Goal: Task Accomplishment & Management: Manage account settings

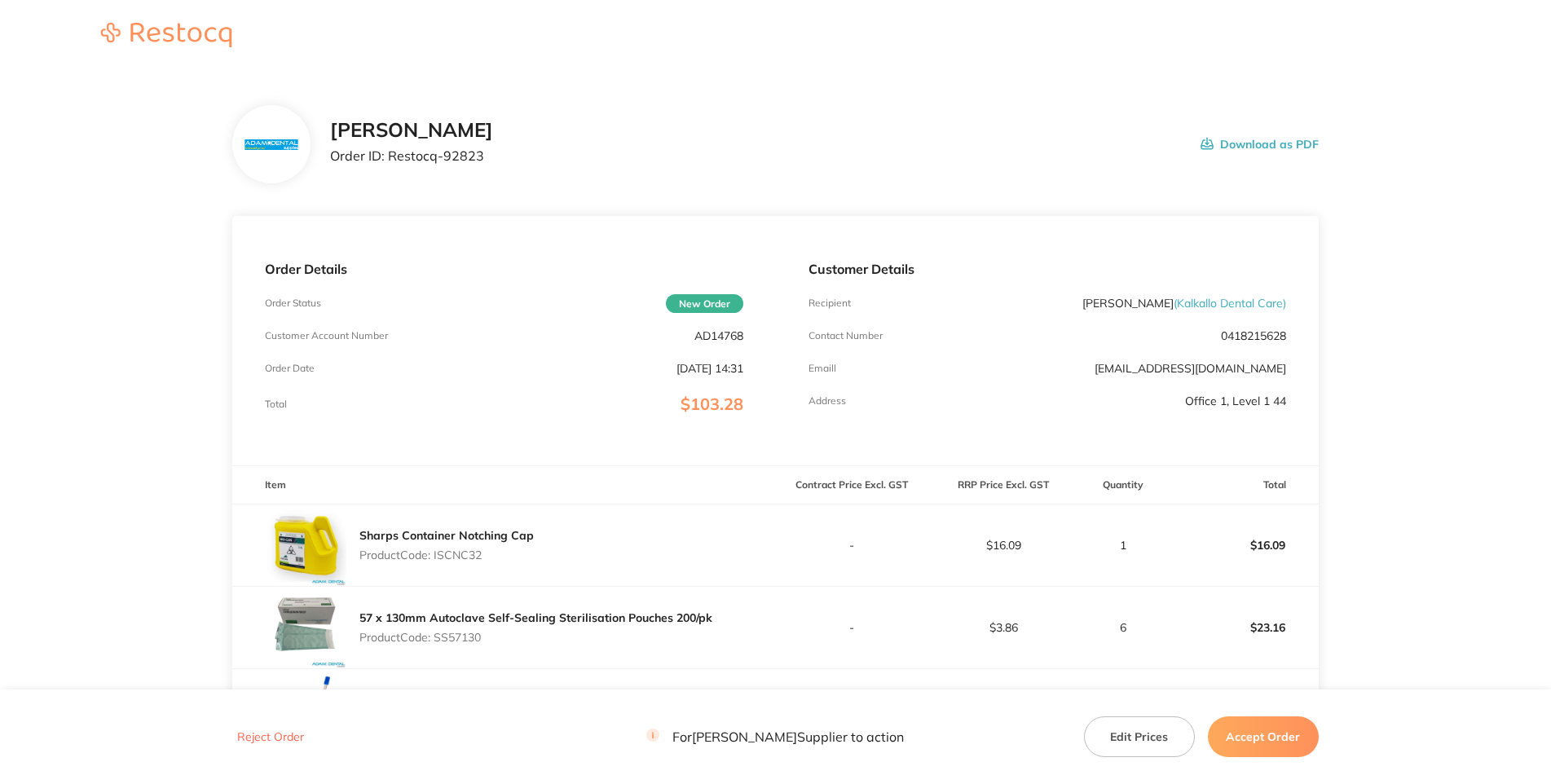
click at [732, 342] on p "AD14768" at bounding box center [718, 335] width 49 height 13
click at [1171, 173] on div "[PERSON_NAME] Order ID: Restocq- 92823 Download as PDF" at bounding box center [776, 144] width 1086 height 78
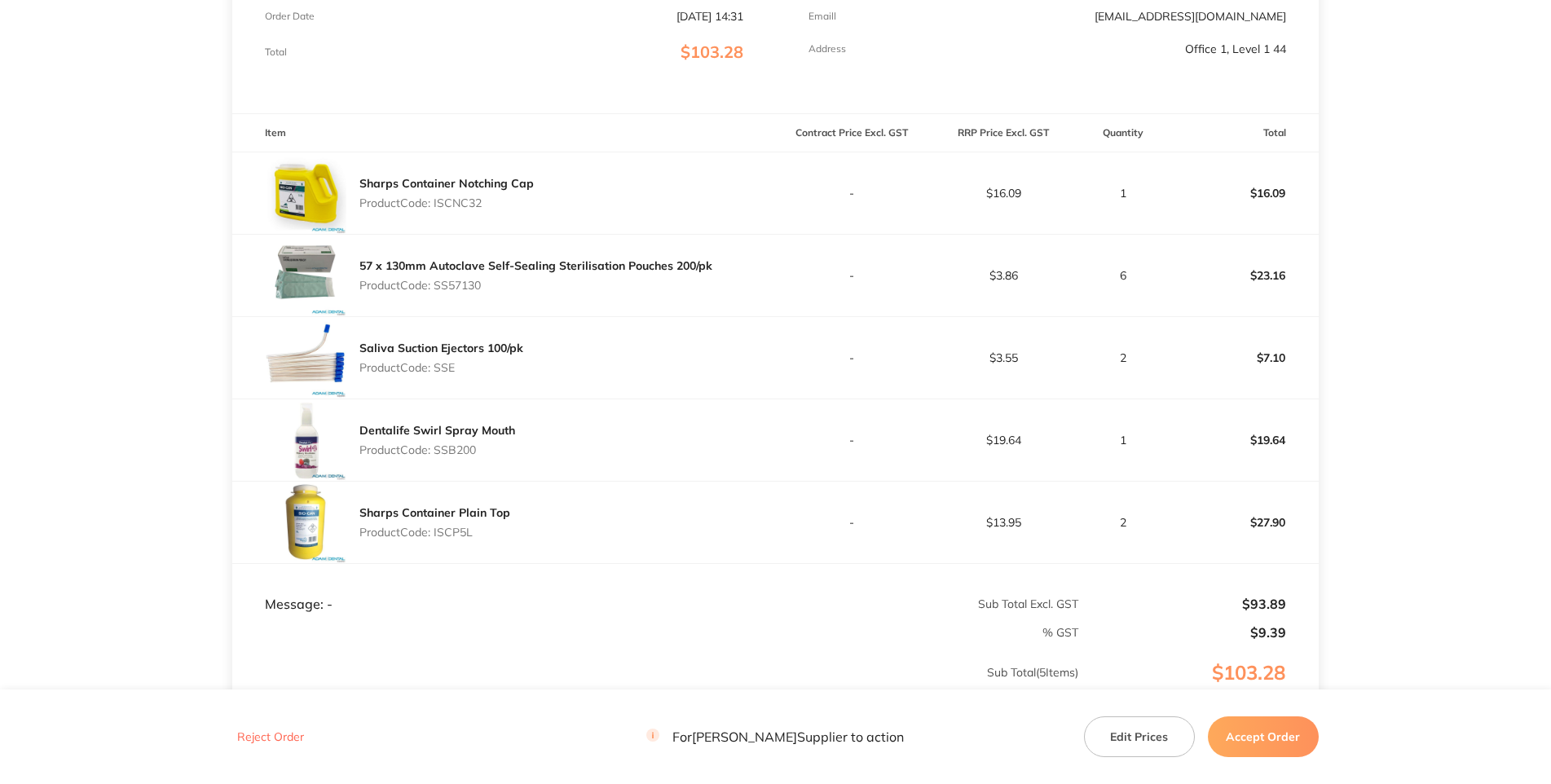
click at [454, 209] on p "Product Code: ISCNC32" at bounding box center [447, 202] width 175 height 13
click at [471, 292] on p "Product Code: SS57130" at bounding box center [535, 285] width 352 height 13
click at [436, 374] on p "Product Code: SSE" at bounding box center [441, 367] width 164 height 13
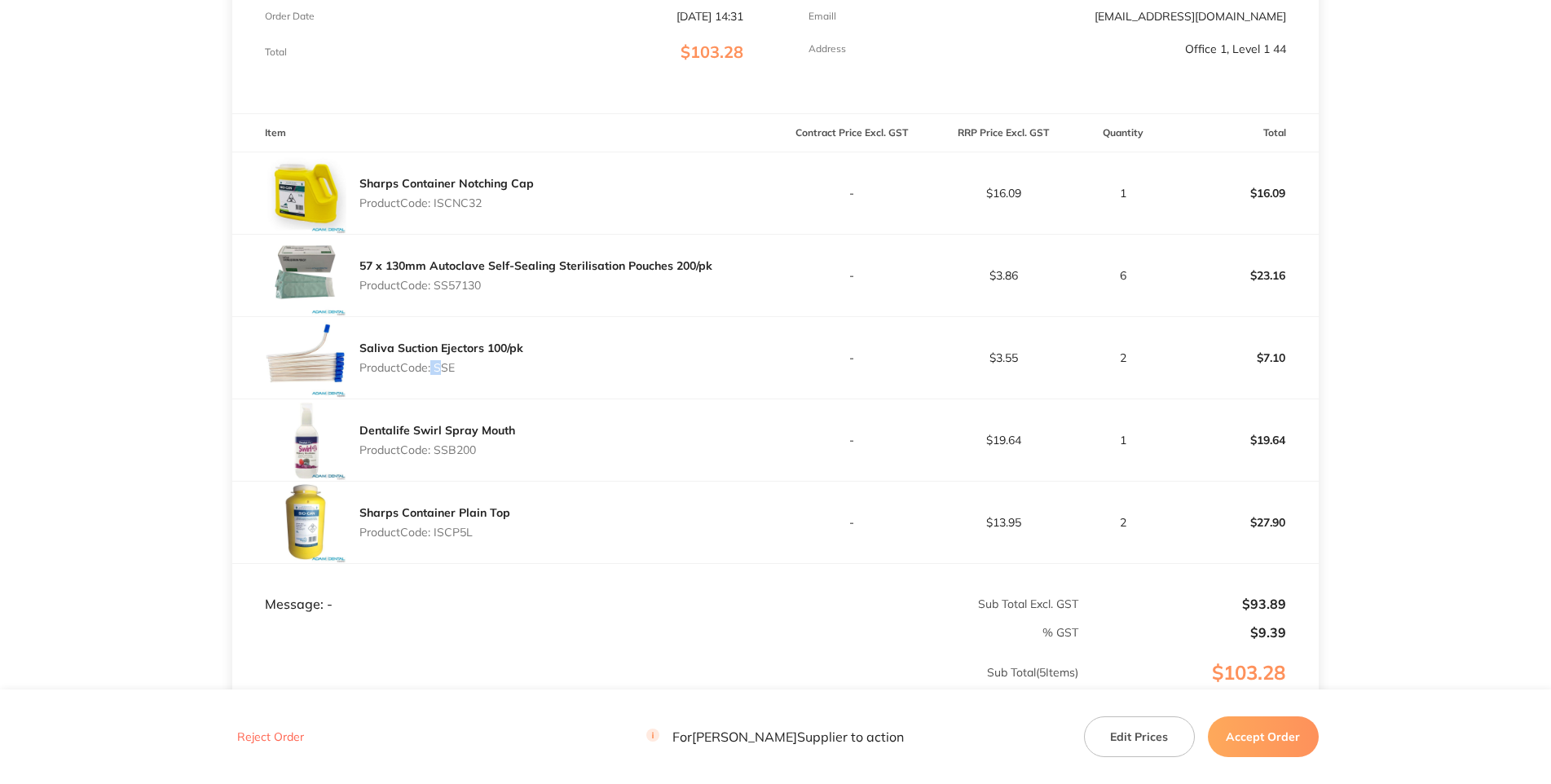
click at [436, 374] on p "Product Code: SSE" at bounding box center [441, 367] width 164 height 13
click at [445, 374] on p "Product Code: SSE" at bounding box center [441, 367] width 164 height 13
click at [467, 457] on p "Product Code: SSB200" at bounding box center [437, 450] width 156 height 13
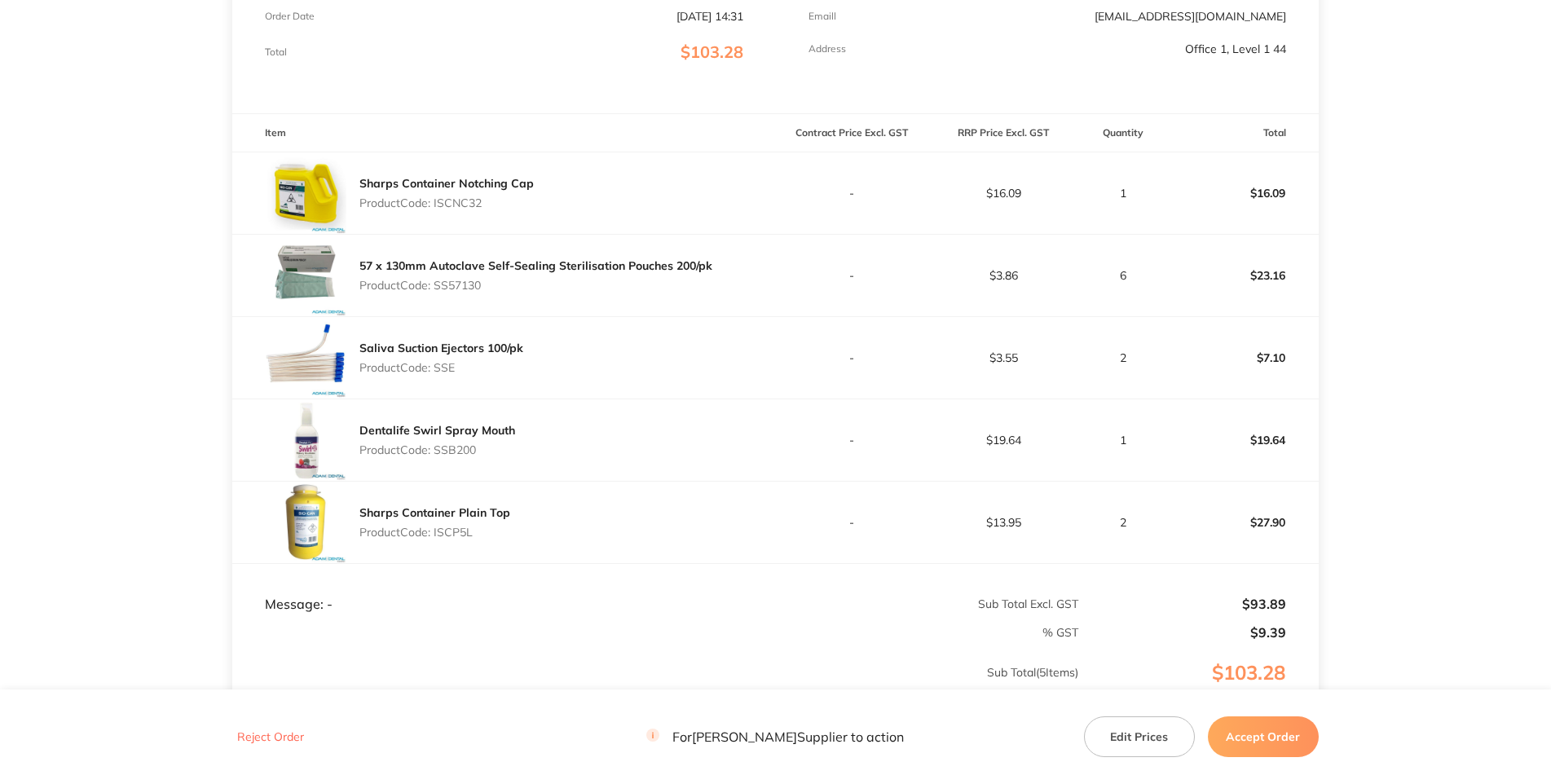
click at [451, 539] on p "Product Code: ISCP5L" at bounding box center [435, 532] width 151 height 13
click at [452, 539] on p "Product Code: ISCP5L" at bounding box center [435, 532] width 151 height 13
click at [1389, 529] on main "[PERSON_NAME] Order ID: Restocq- 92823 Download as PDF Order Details Order Stat…" at bounding box center [776, 293] width 1551 height 1146
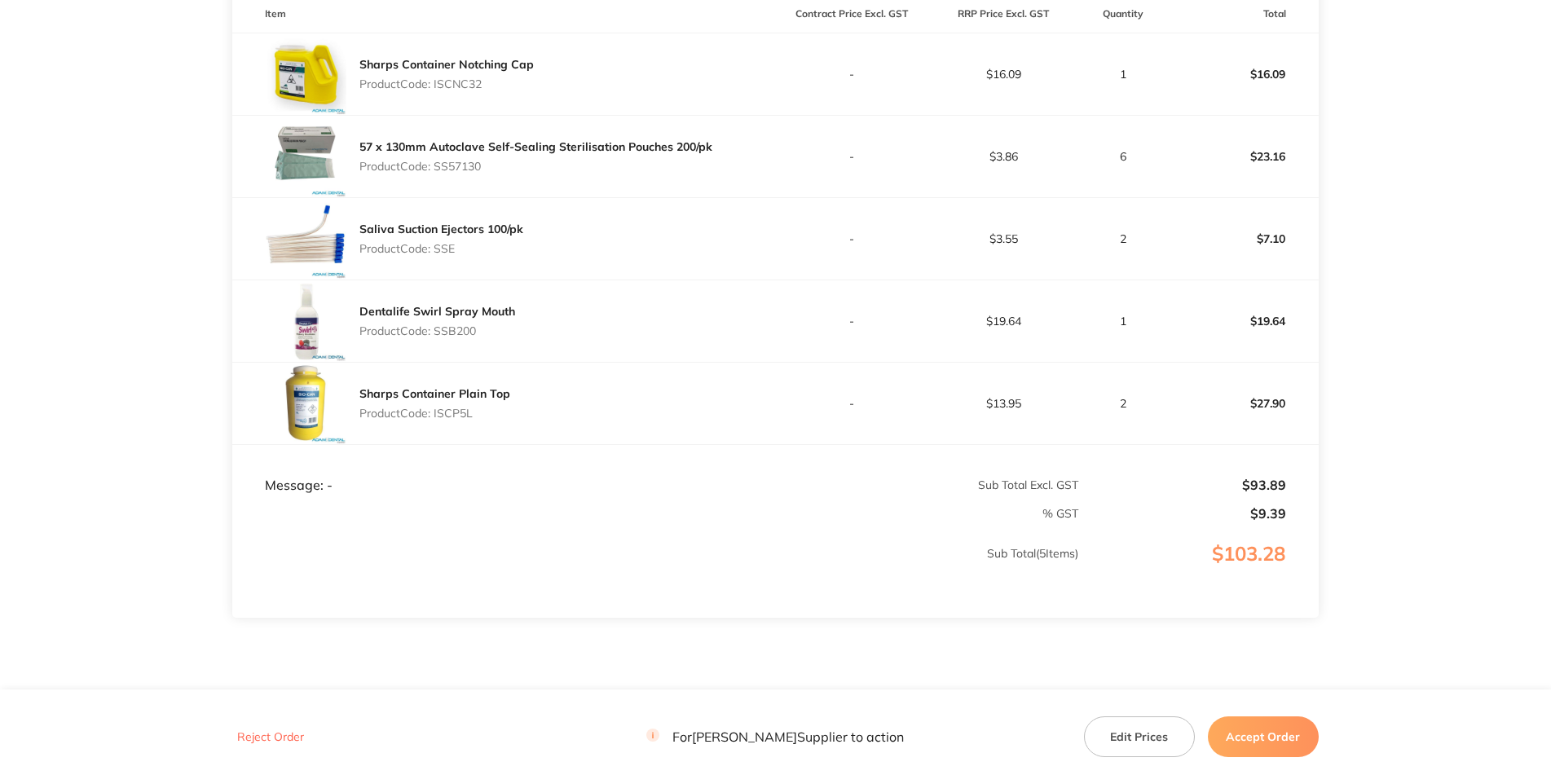
scroll to position [236, 0]
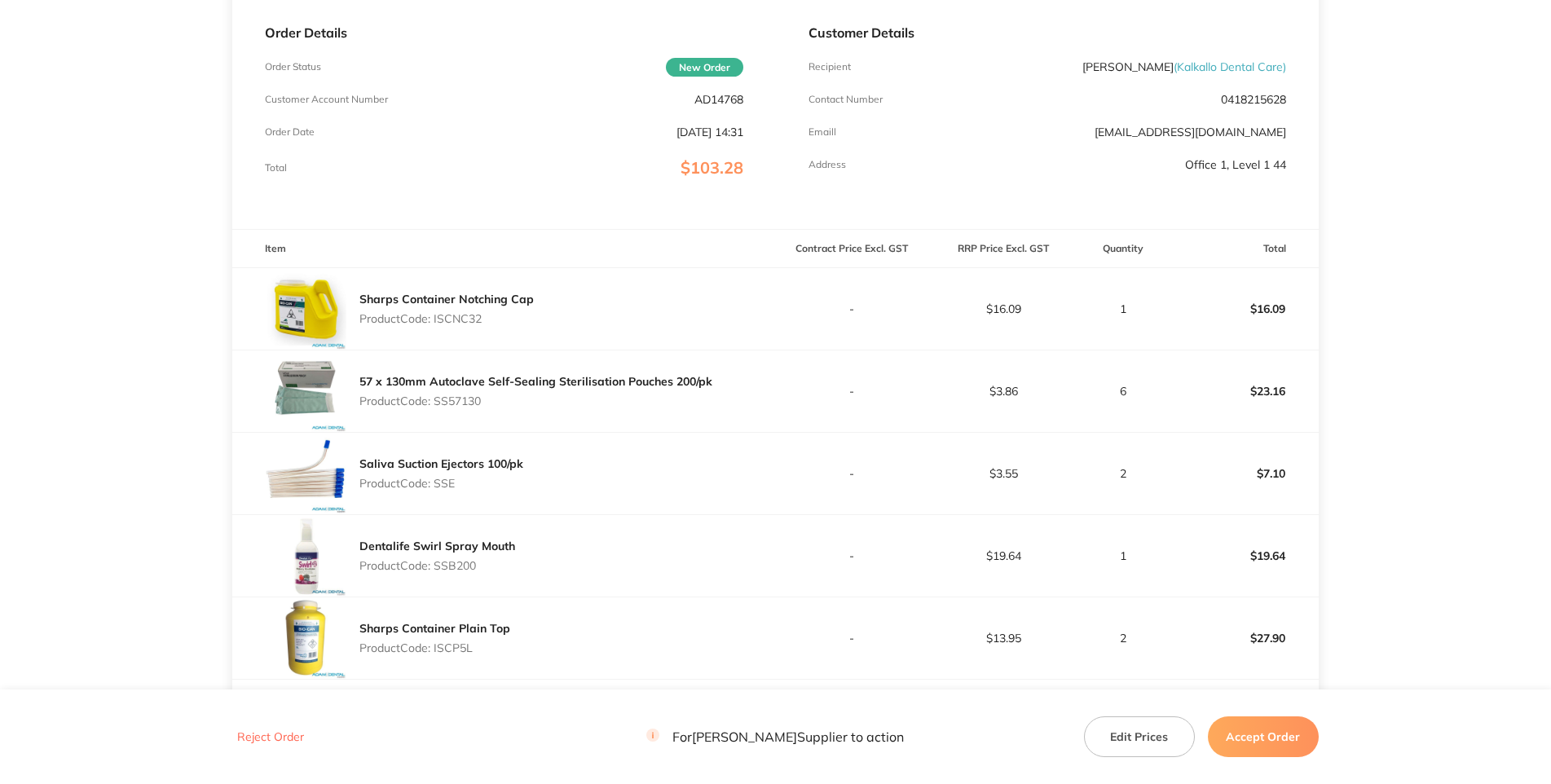
click at [1255, 106] on p "0418215628" at bounding box center [1254, 99] width 66 height 13
click at [1417, 403] on main "[PERSON_NAME] Order ID: Restocq- 92823 Download as PDF Order Details Order Stat…" at bounding box center [776, 409] width 1551 height 1146
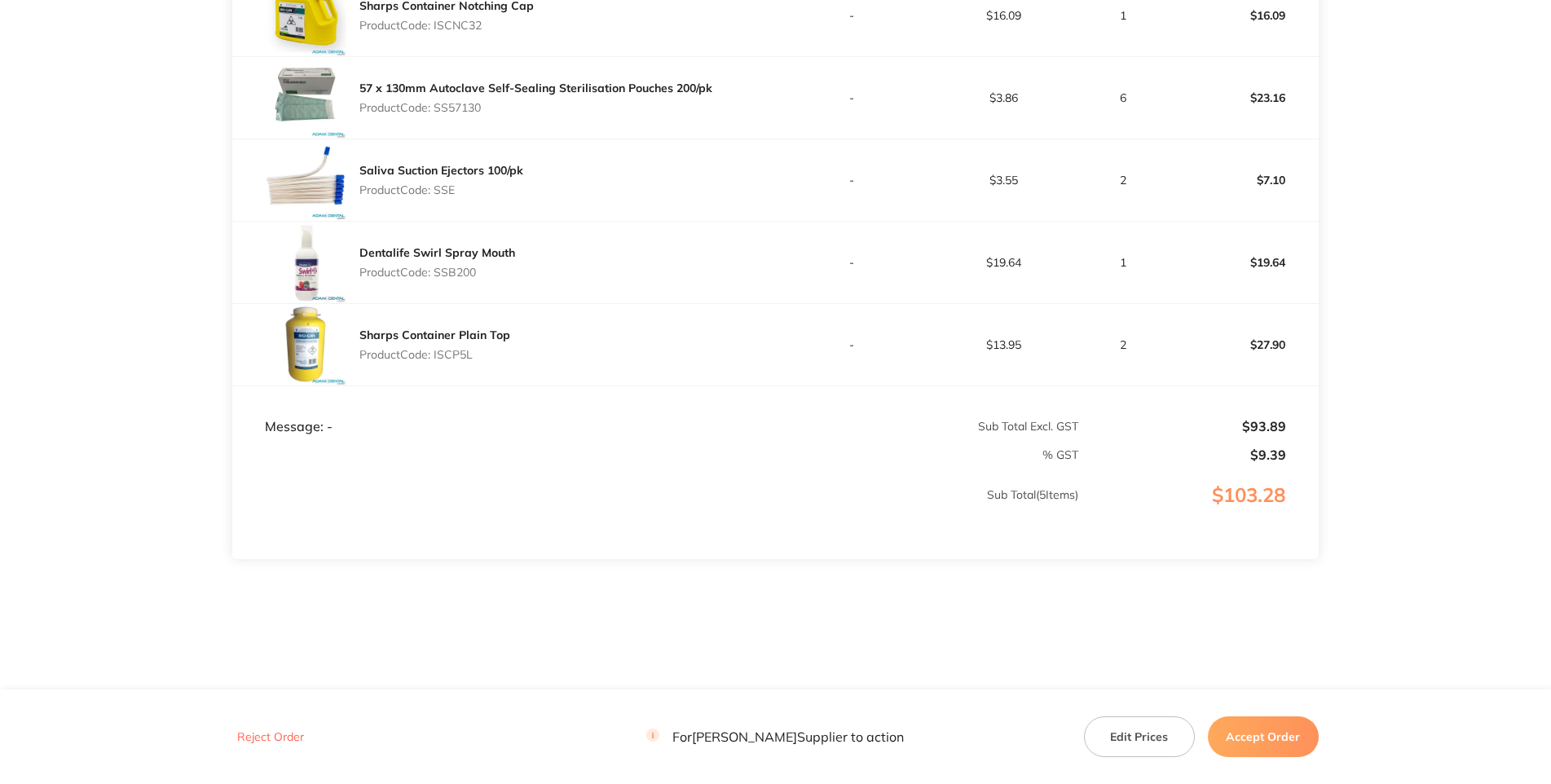
click at [1465, 492] on main "[PERSON_NAME] Order ID: Restocq- 92823 Download as PDF Order Details Order Stat…" at bounding box center [776, 115] width 1551 height 1146
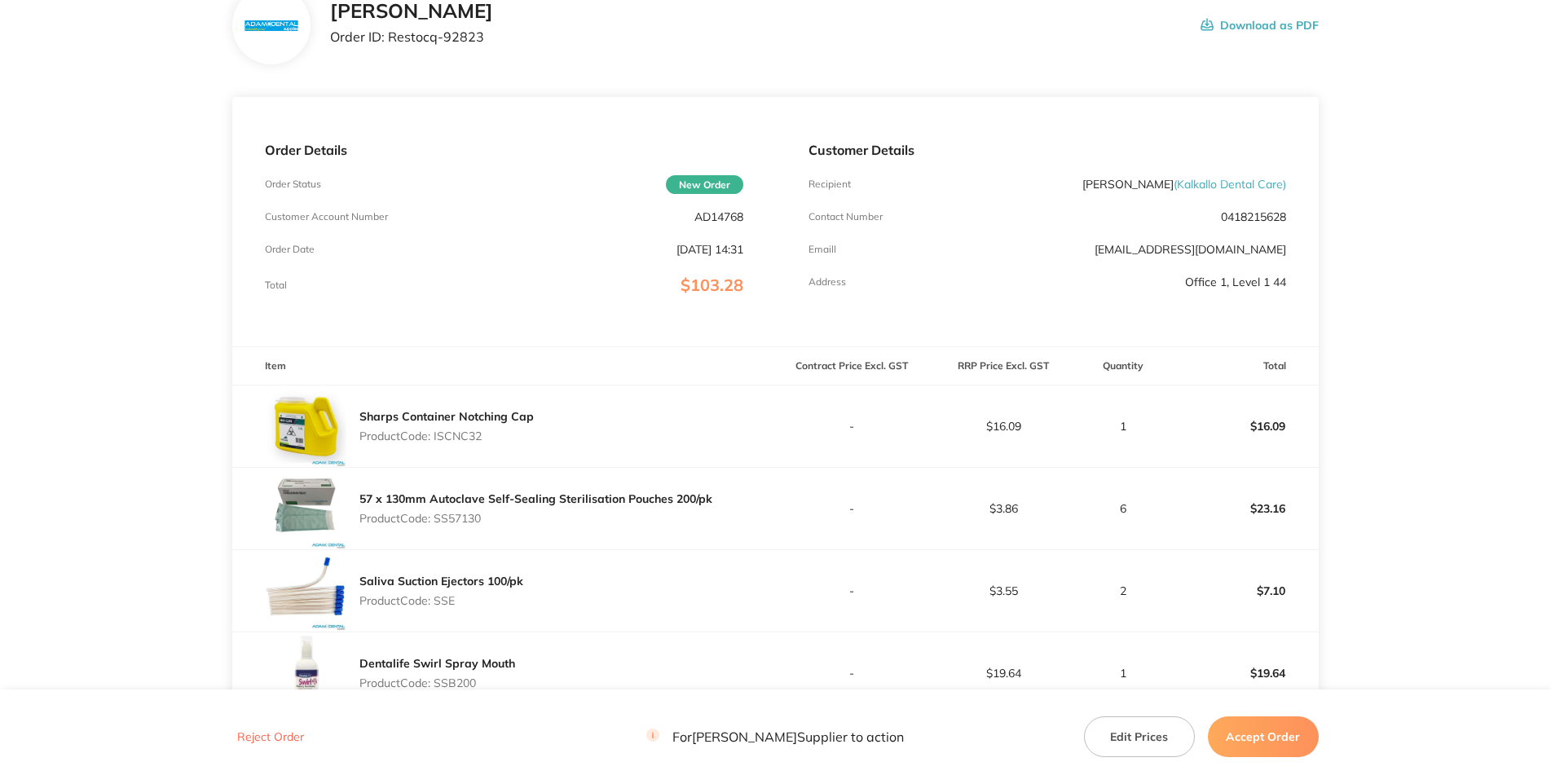
scroll to position [0, 0]
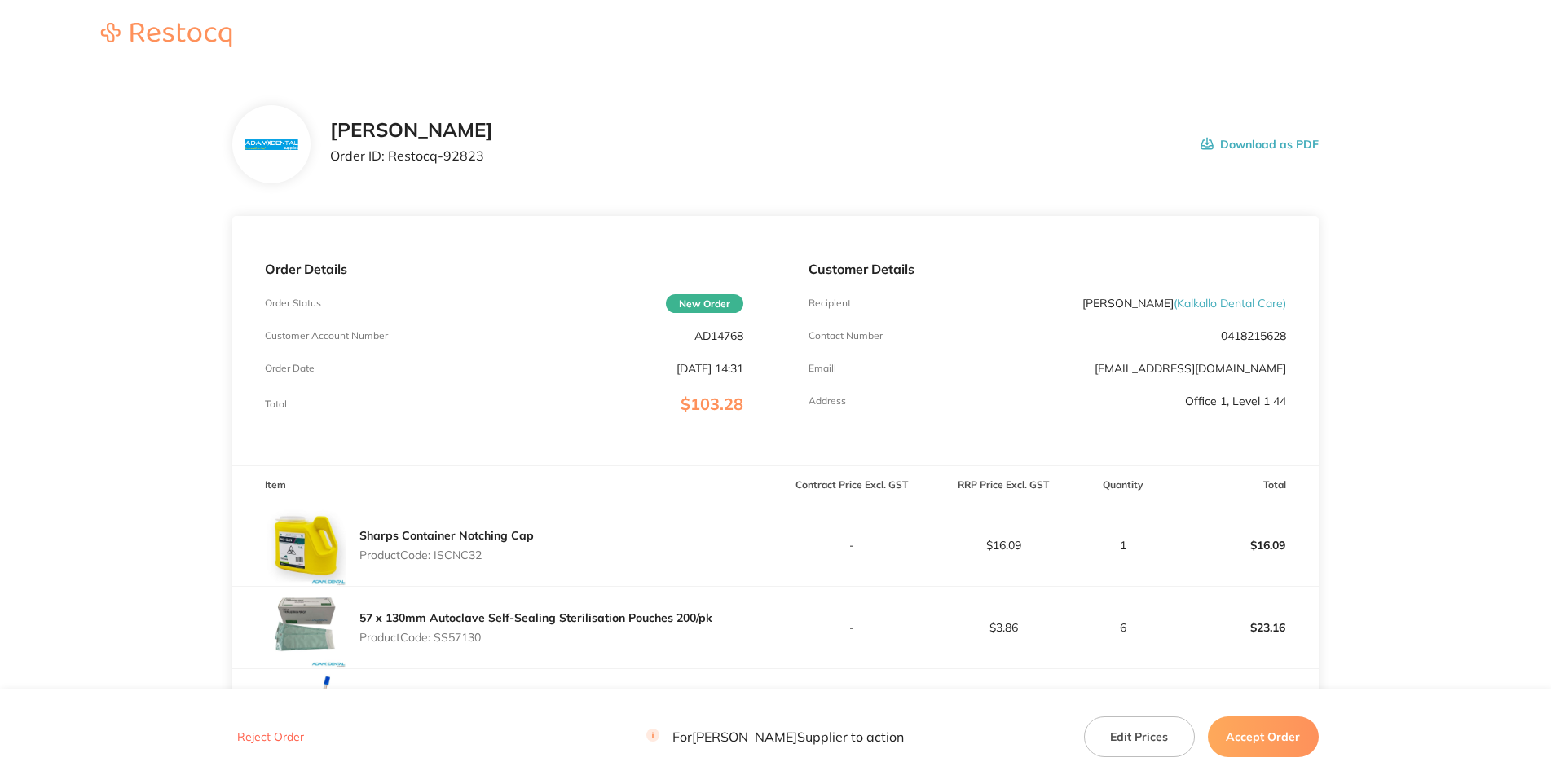
click at [118, 606] on main "[PERSON_NAME] Order ID: Restocq- 92823 Download as PDF Order Details Order Stat…" at bounding box center [776, 645] width 1551 height 1146
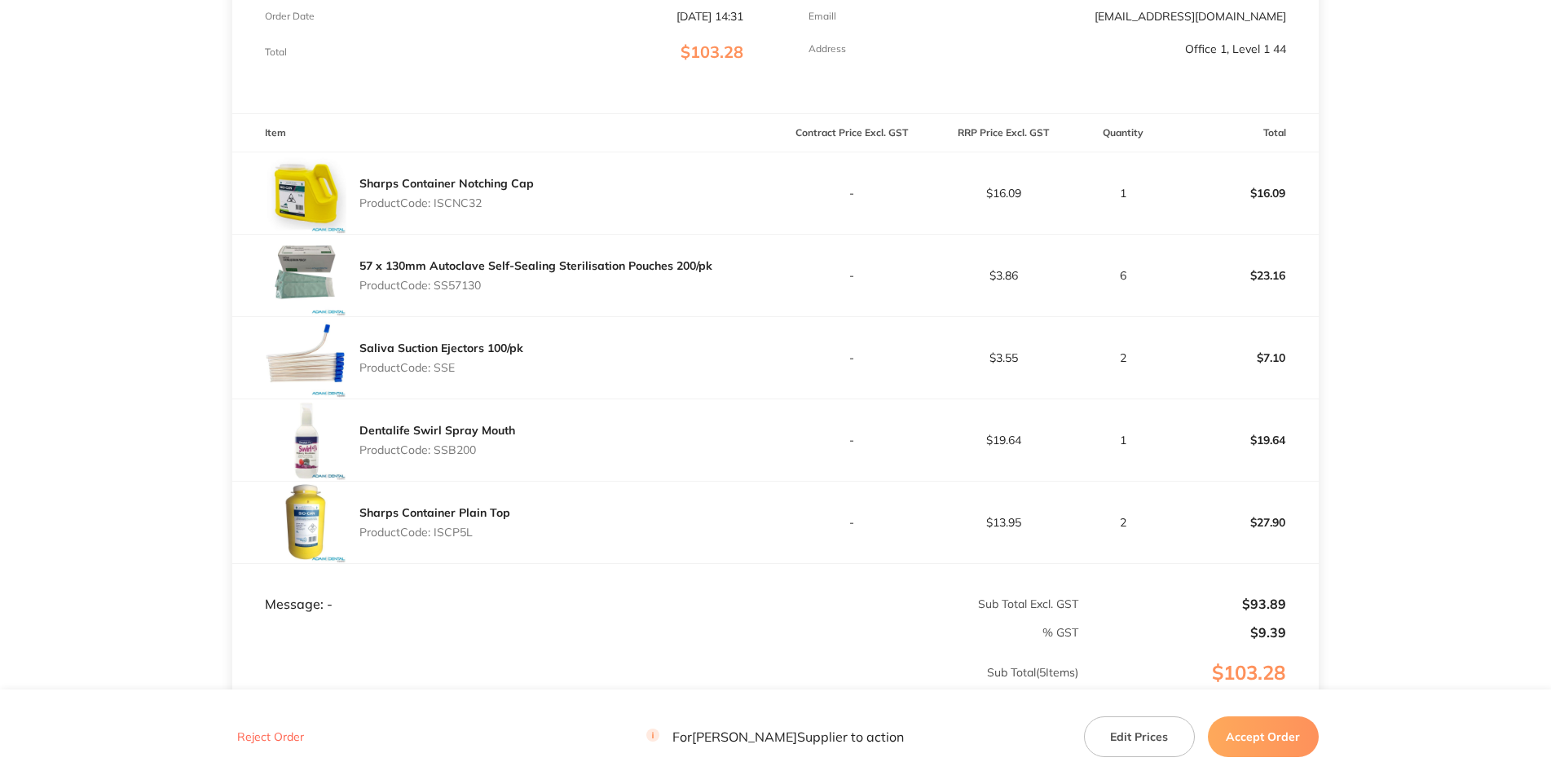
click at [1506, 197] on main "[PERSON_NAME] Order ID: Restocq- 92823 Download as PDF Order Details Order Stat…" at bounding box center [776, 293] width 1551 height 1146
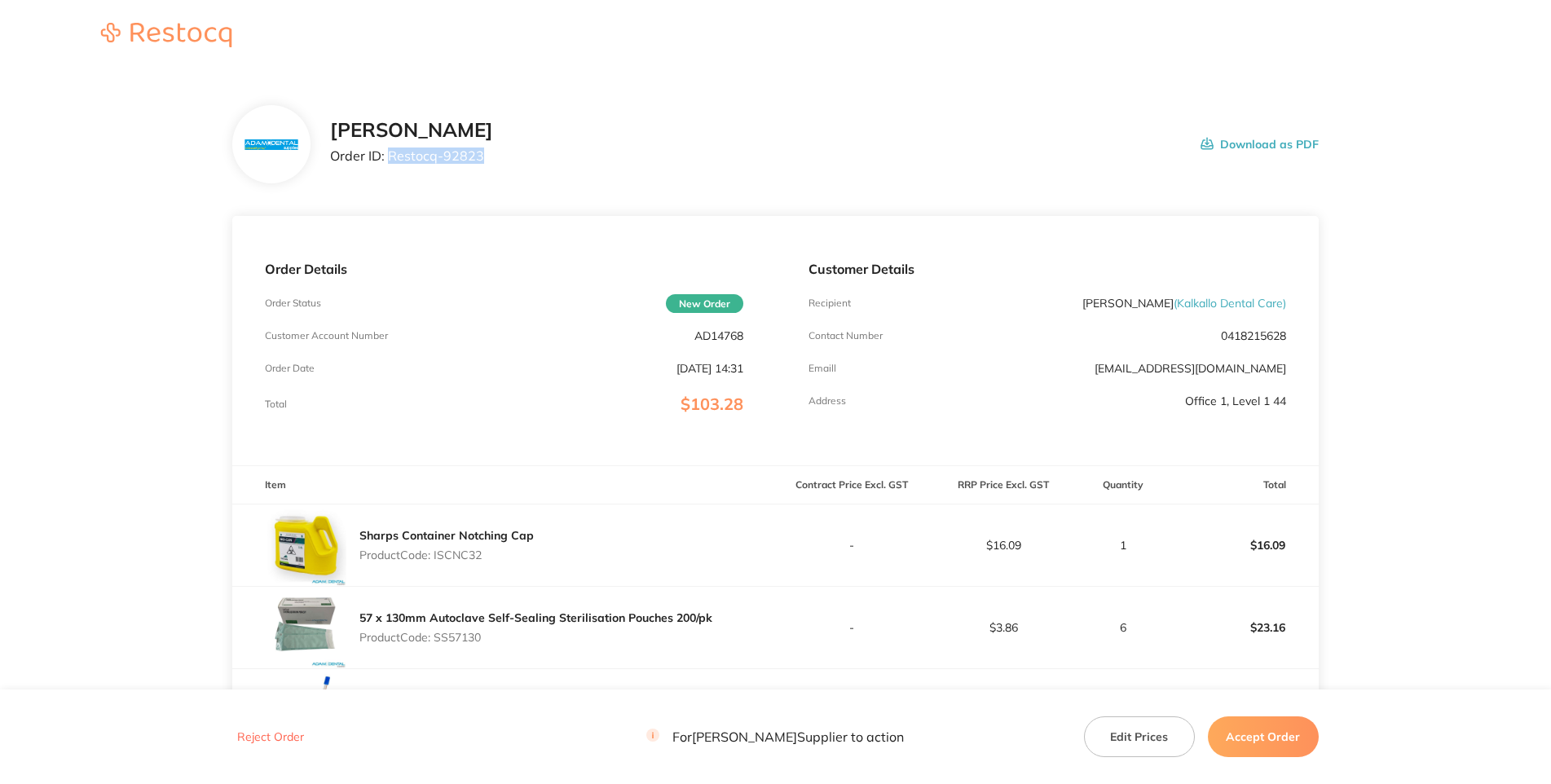
drag, startPoint x: 418, startPoint y: 216, endPoint x: 321, endPoint y: 216, distance: 97.0
click at [331, 163] on p "Order ID: Restocq- 92823" at bounding box center [412, 155] width 163 height 15
click at [494, 142] on h2 "[PERSON_NAME]" at bounding box center [412, 130] width 163 height 23
click at [873, 90] on section "[PERSON_NAME] Order ID: Restocq- 92823 Download as PDF Order Details Order Stat…" at bounding box center [776, 645] width 1086 height 1146
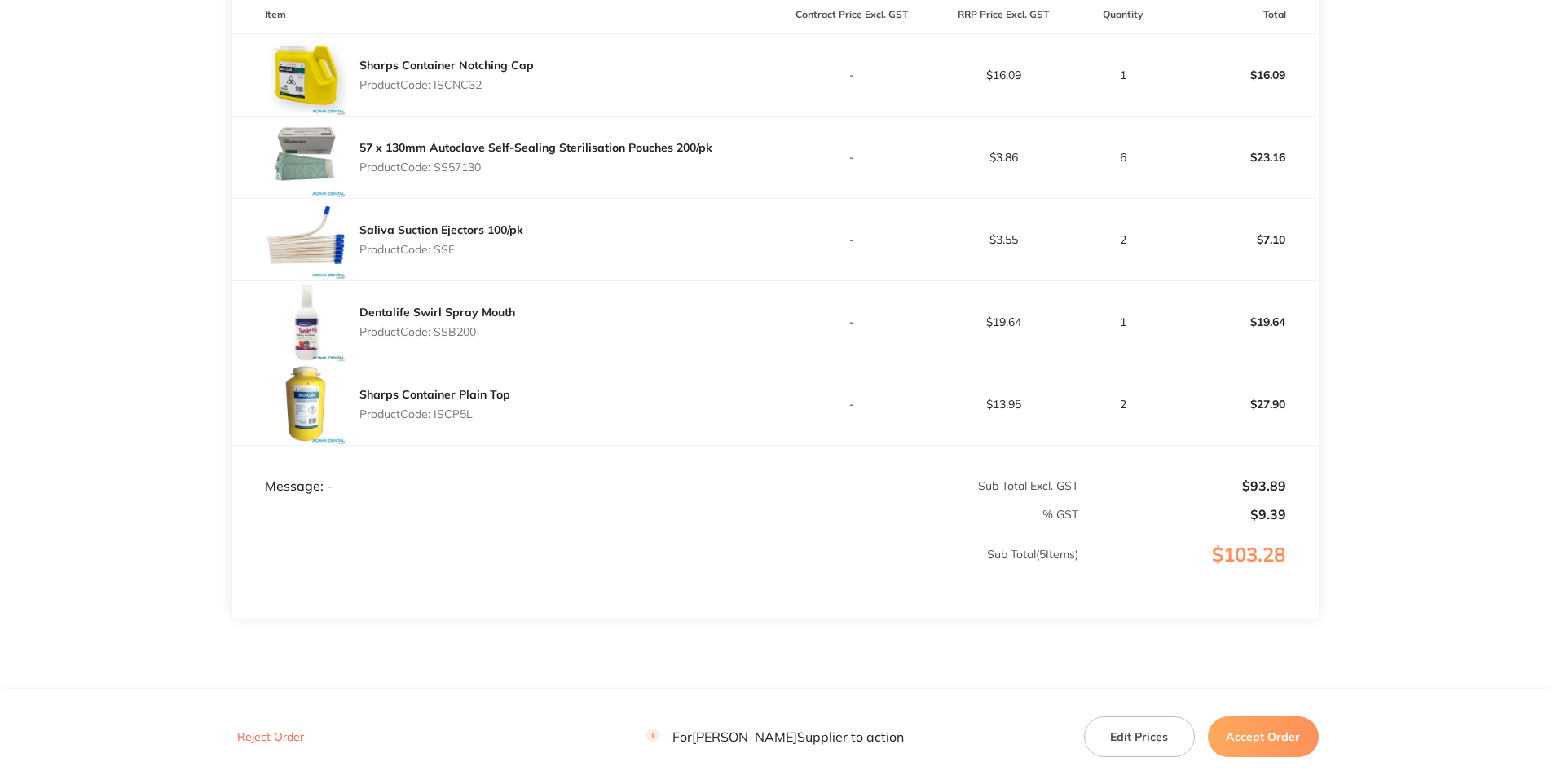
scroll to position [235, 0]
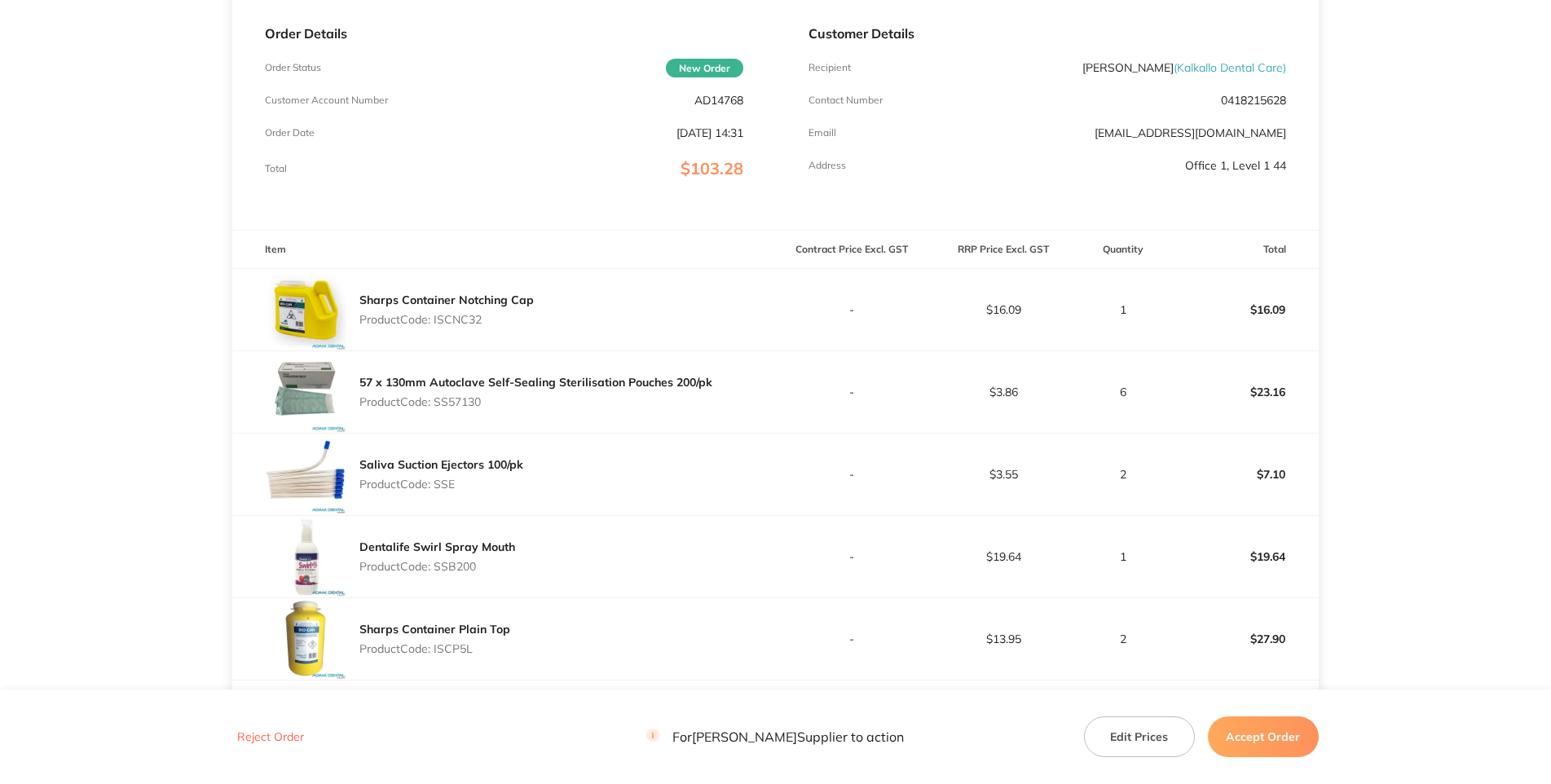
click at [995, 230] on div "Customer Details Recipient [PERSON_NAME] ( Kalkallo Dental Care ) Contact Numbe…" at bounding box center [1048, 104] width 543 height 249
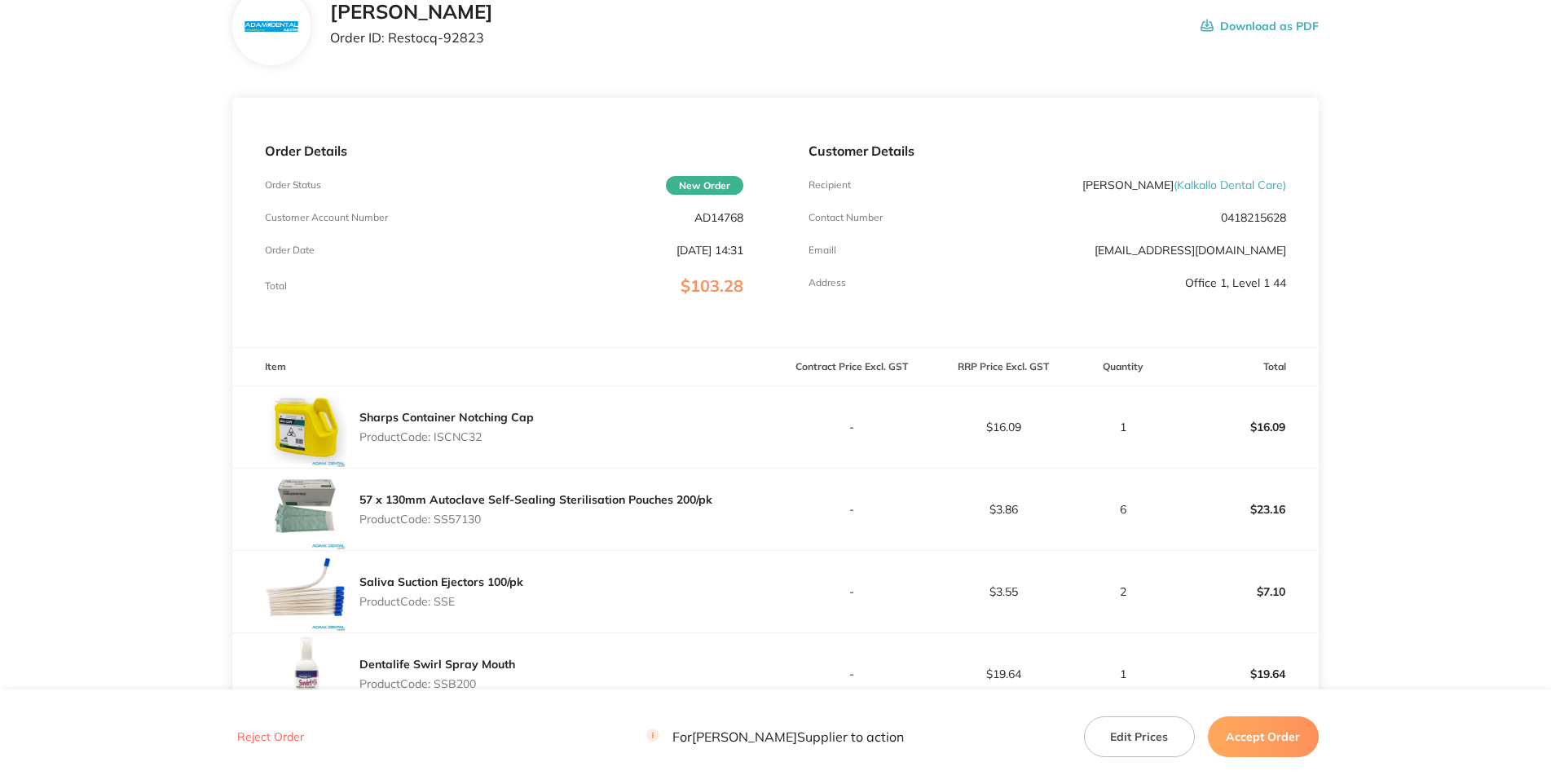
click at [727, 224] on p "AD14768" at bounding box center [718, 217] width 49 height 13
click at [1481, 384] on main "[PERSON_NAME] Order ID: Restocq- 92823 Download as PDF Order Details Order Stat…" at bounding box center [776, 527] width 1551 height 1146
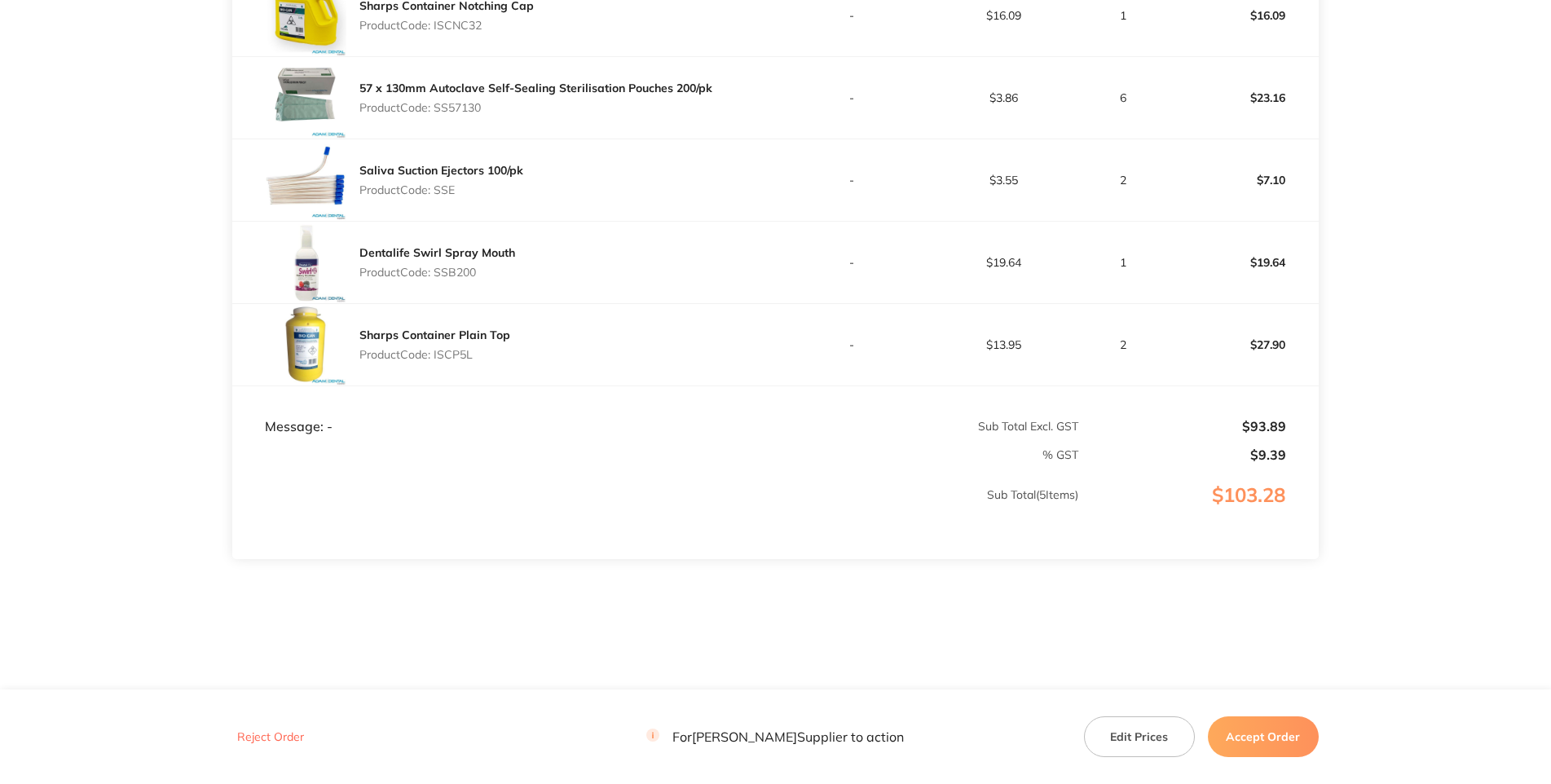
scroll to position [706, 0]
click at [453, 348] on p "Product Code: ISCP5L" at bounding box center [435, 354] width 151 height 13
click at [446, 488] on p "Sub Total ( 5 Items)" at bounding box center [655, 511] width 845 height 46
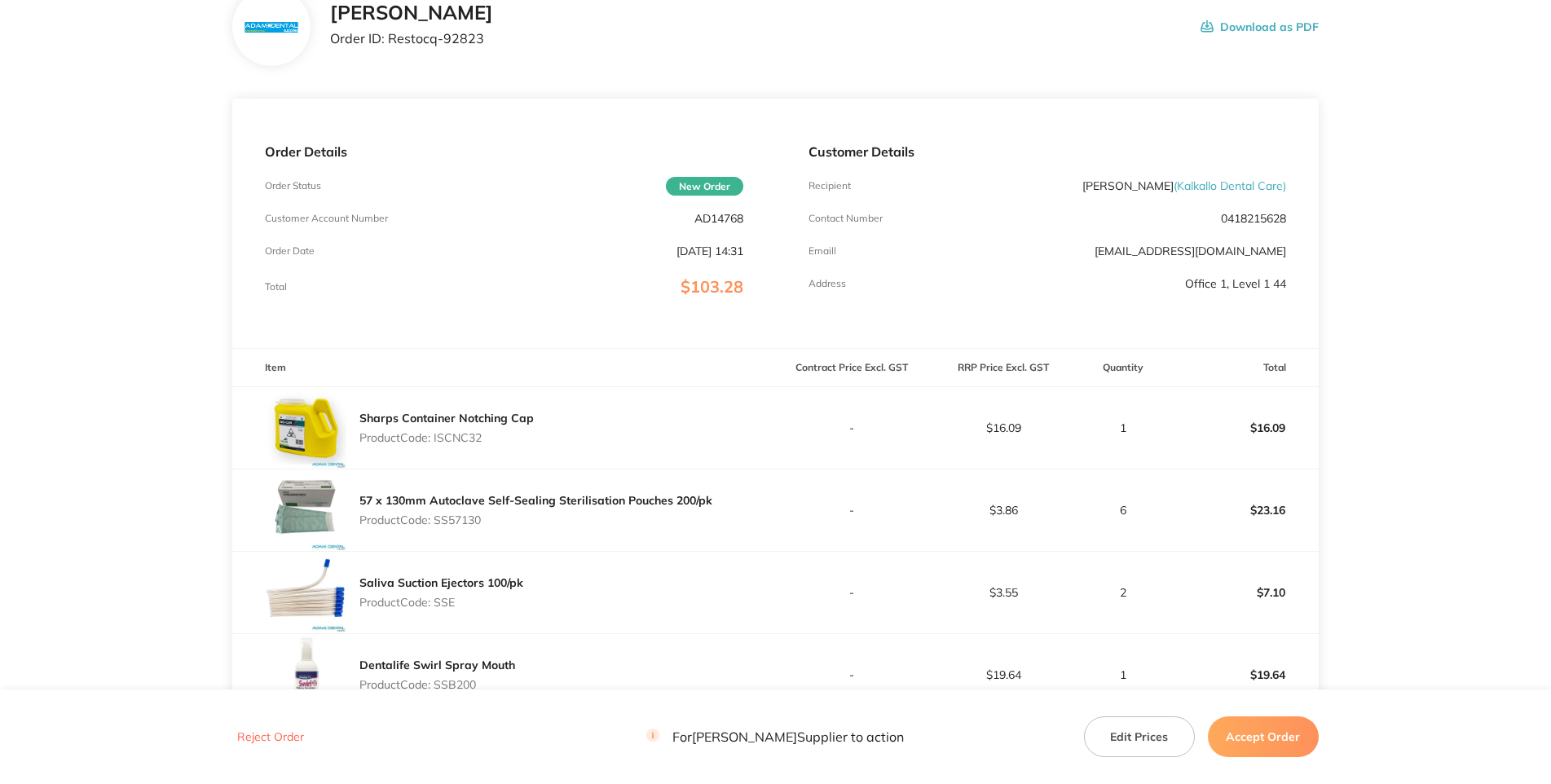
scroll to position [0, 0]
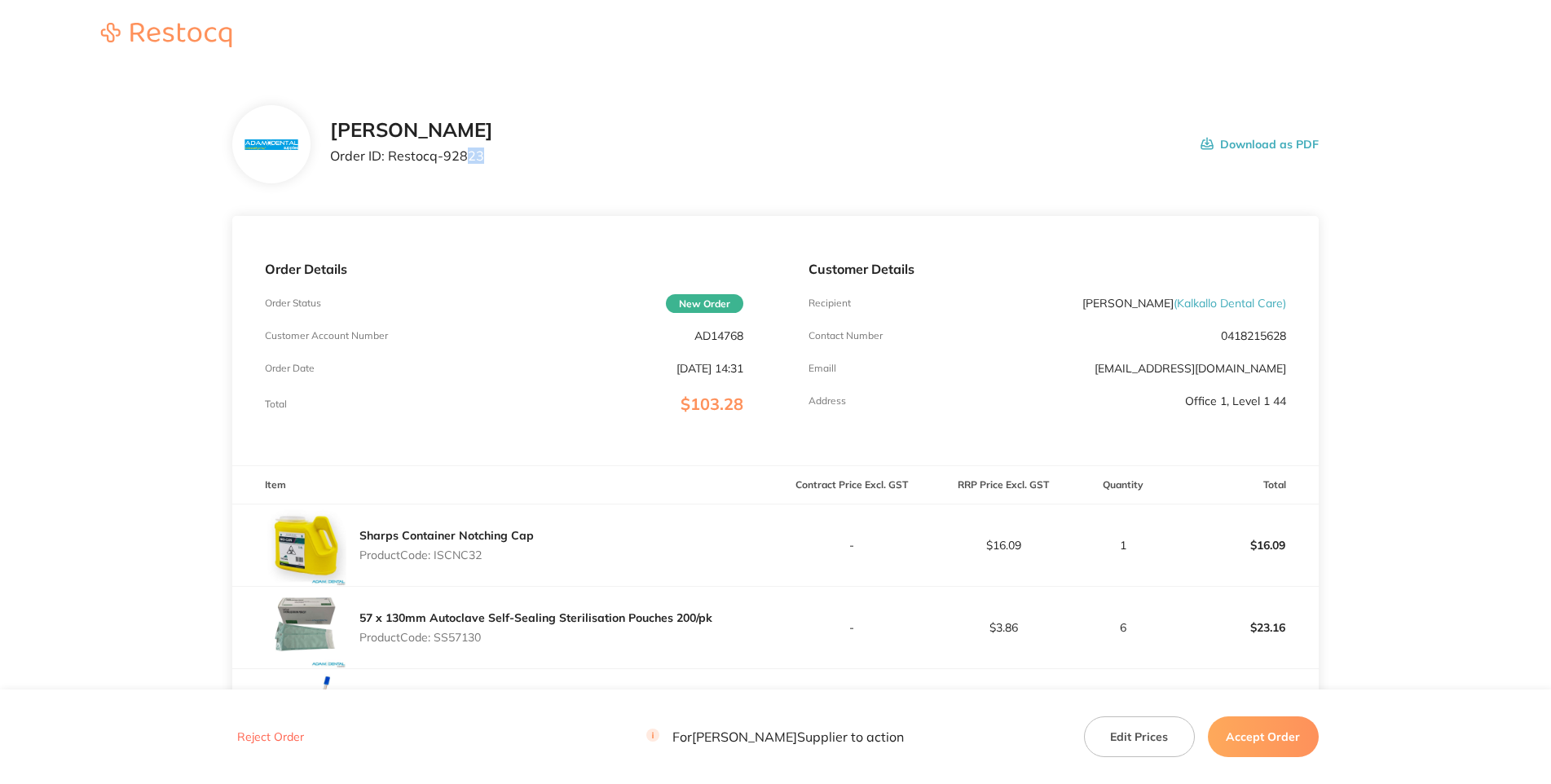
drag, startPoint x: 413, startPoint y: 220, endPoint x: 387, endPoint y: 218, distance: 26.1
click at [387, 163] on p "Order ID: Restocq- 92823" at bounding box center [412, 155] width 163 height 15
click at [380, 163] on p "Order ID: Restocq- 92823" at bounding box center [412, 155] width 163 height 15
click at [95, 555] on main "[PERSON_NAME] Order ID: Restocq- 92823 Download as PDF Order Details Order Stat…" at bounding box center [776, 645] width 1551 height 1146
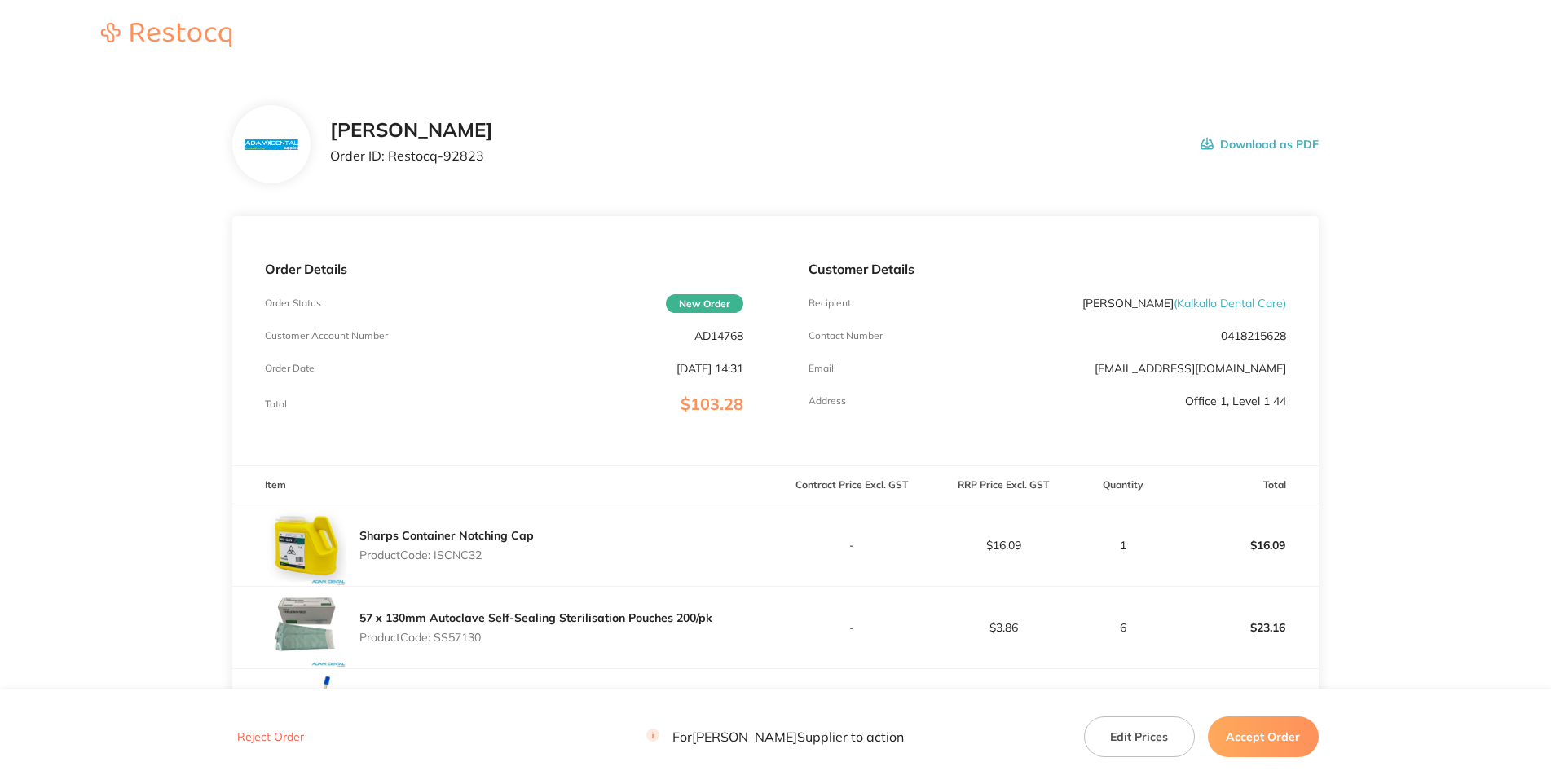
click at [1464, 225] on main "[PERSON_NAME] Order ID: Restocq- 92823 Download as PDF Order Details Order Stat…" at bounding box center [776, 645] width 1551 height 1146
click at [43, 539] on main "[PERSON_NAME] Order ID: Restocq- 92823 Download as PDF Order Details Order Stat…" at bounding box center [776, 645] width 1551 height 1146
click at [1364, 348] on main "[PERSON_NAME] Order ID: Restocq- 92823 Download as PDF Order Details Order Stat…" at bounding box center [776, 645] width 1551 height 1146
click at [1221, 133] on div "[PERSON_NAME] Order ID: Restocq- 92823 Download as PDF" at bounding box center [776, 144] width 1086 height 78
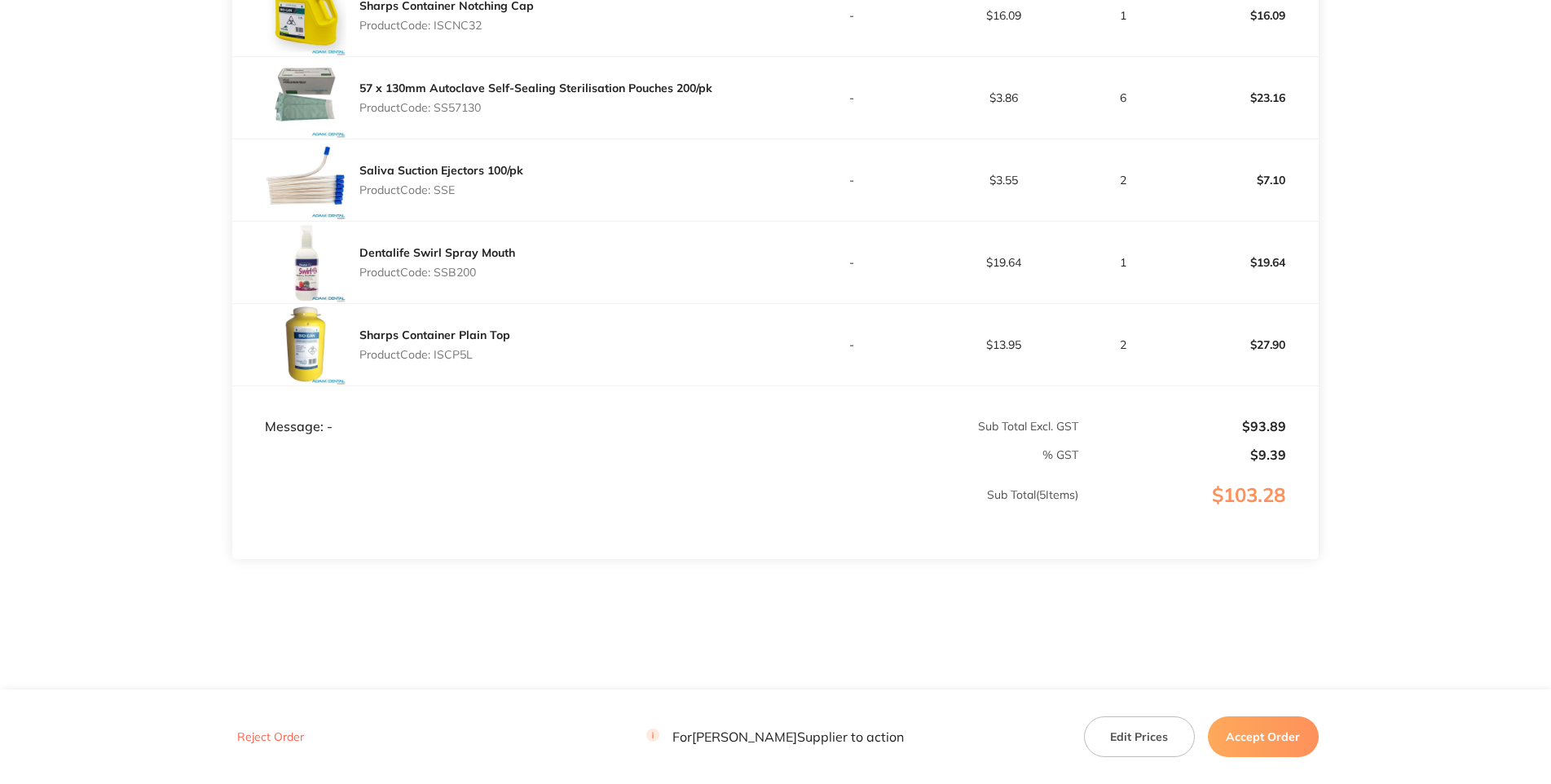
click at [1256, 725] on button "Accept Order" at bounding box center [1264, 736] width 111 height 41
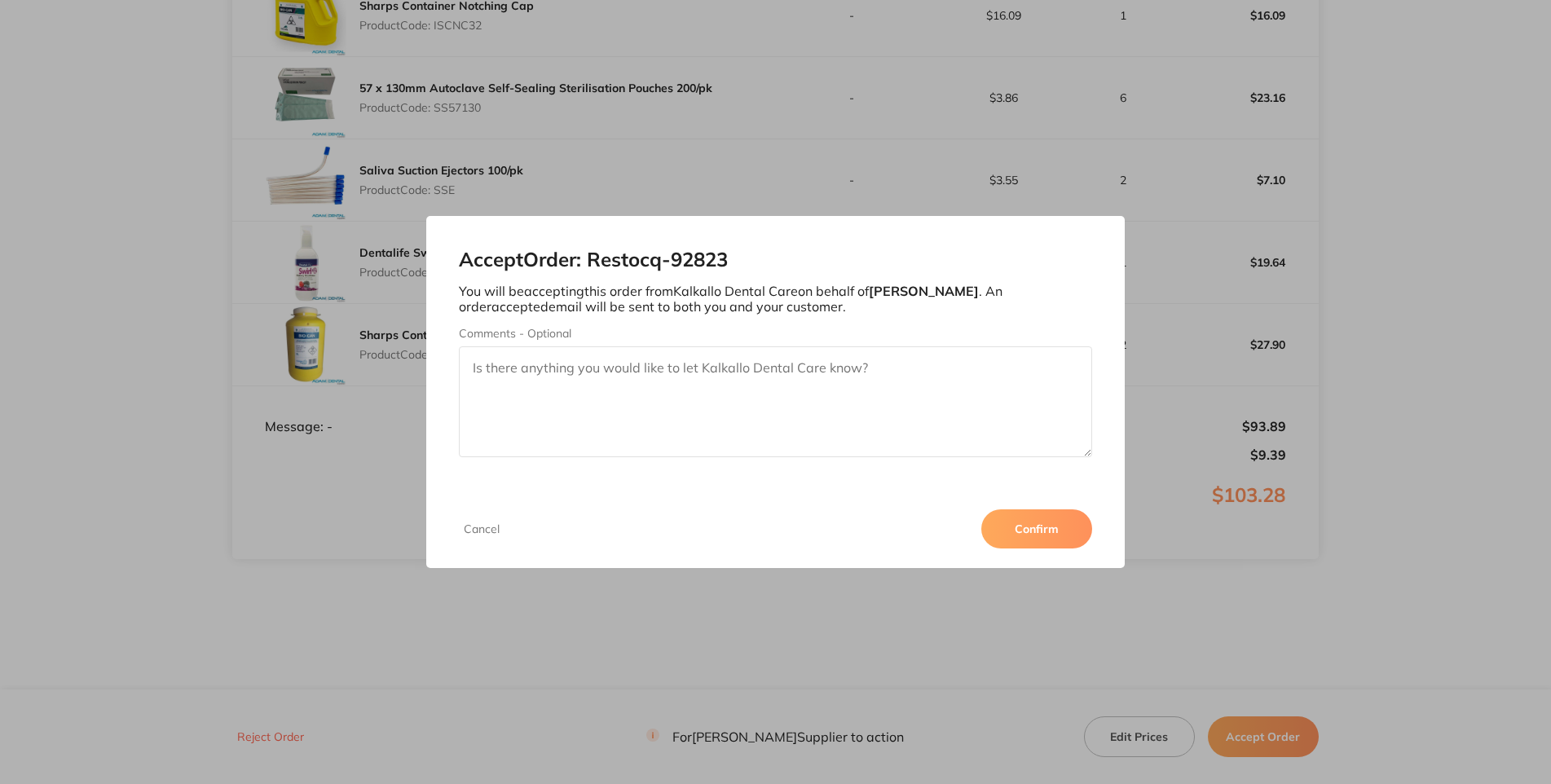
click at [1092, 549] on button "Confirm" at bounding box center [1037, 528] width 111 height 39
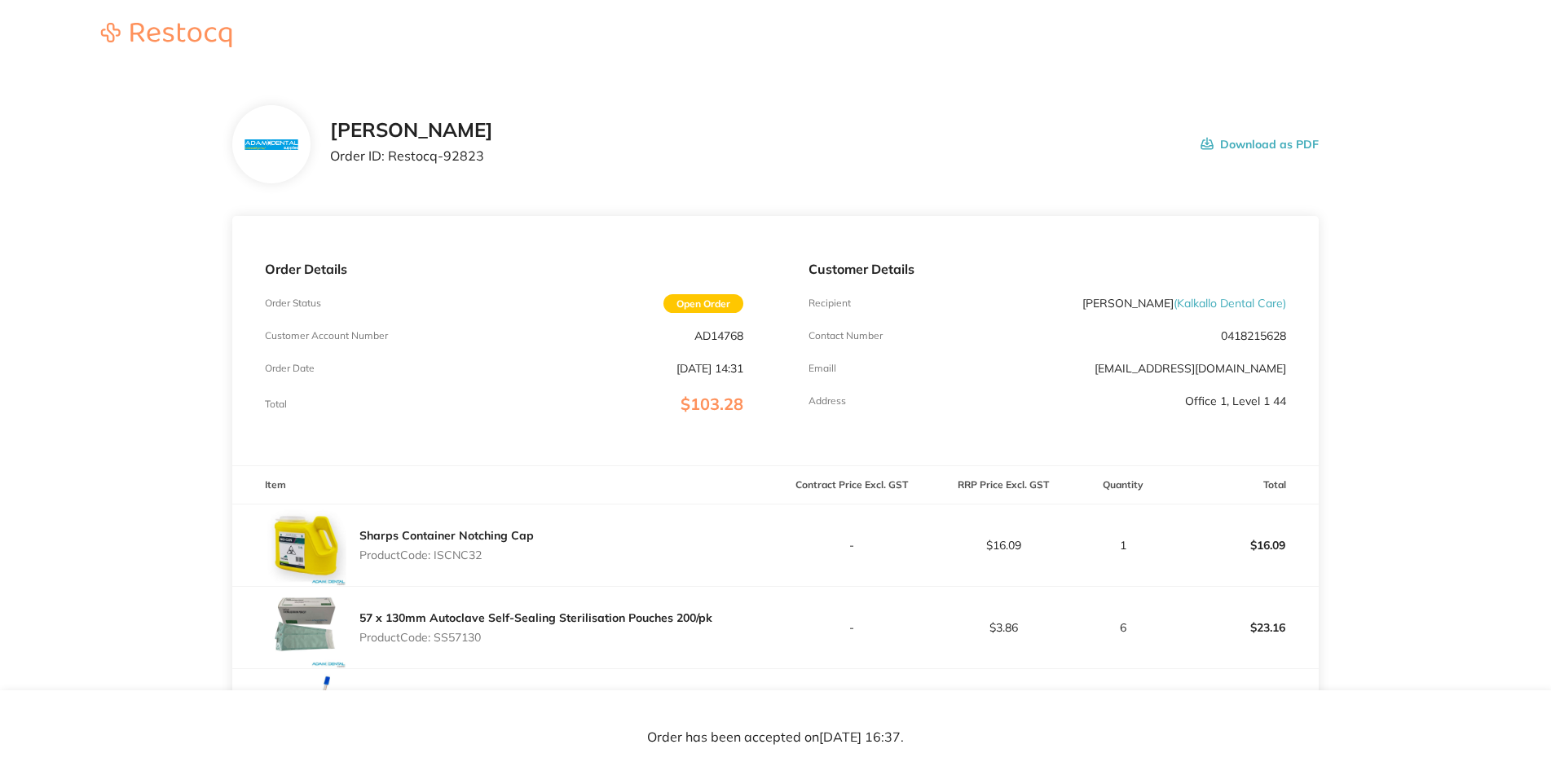
drag, startPoint x: 577, startPoint y: 135, endPoint x: 676, endPoint y: 103, distance: 104.0
click at [577, 134] on div "[PERSON_NAME] Order ID: Restocq- 92823 Download as PDF" at bounding box center [776, 144] width 1086 height 78
